Goal: Check status: Check status

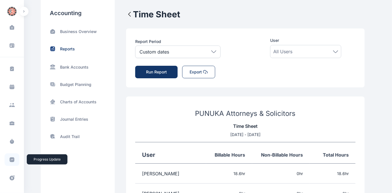
click at [13, 157] on icon at bounding box center [12, 160] width 6 height 6
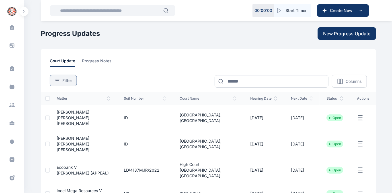
click at [69, 81] on span "Filter" at bounding box center [67, 81] width 10 height 6
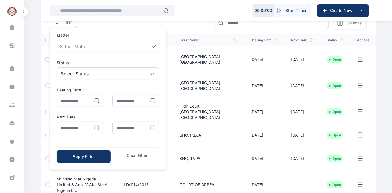
scroll to position [77, 0]
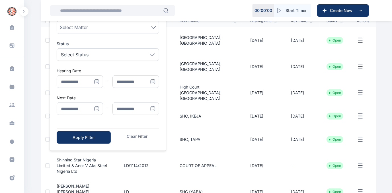
click at [97, 83] on icon "Menu" at bounding box center [97, 82] width 4 height 4
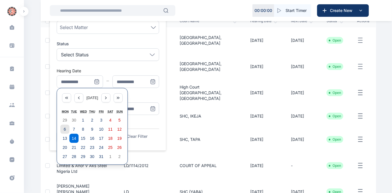
click at [65, 129] on abbr "6" at bounding box center [65, 129] width 2 height 5
type input "**********"
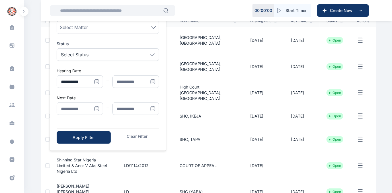
click at [153, 80] on icon "Menu" at bounding box center [153, 82] width 4 height 4
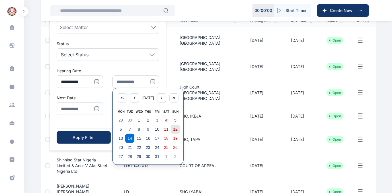
click at [175, 128] on abbr "12" at bounding box center [175, 129] width 5 height 5
type input "**********"
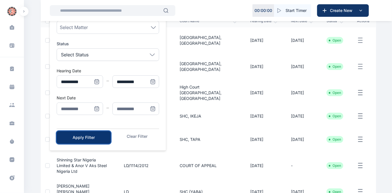
click at [82, 136] on div "Apply Filter" at bounding box center [84, 138] width 36 height 6
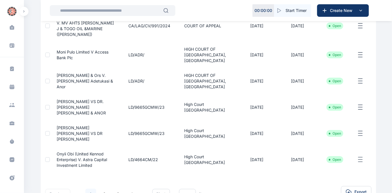
scroll to position [192, 0]
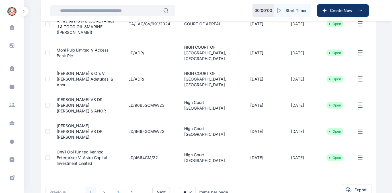
click at [119, 187] on link "3" at bounding box center [118, 192] width 11 height 11
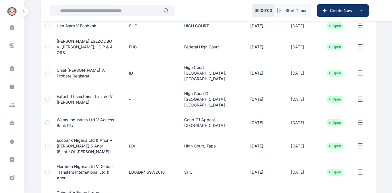
scroll to position [176, 0]
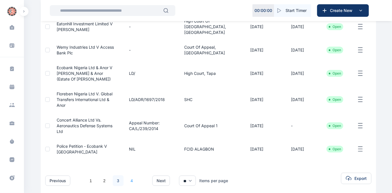
click at [132, 175] on link "4" at bounding box center [131, 180] width 11 height 11
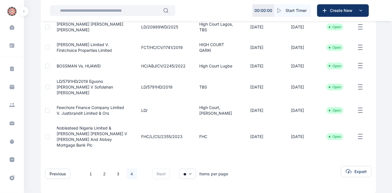
scroll to position [180, 0]
